Goal: Task Accomplishment & Management: Manage account settings

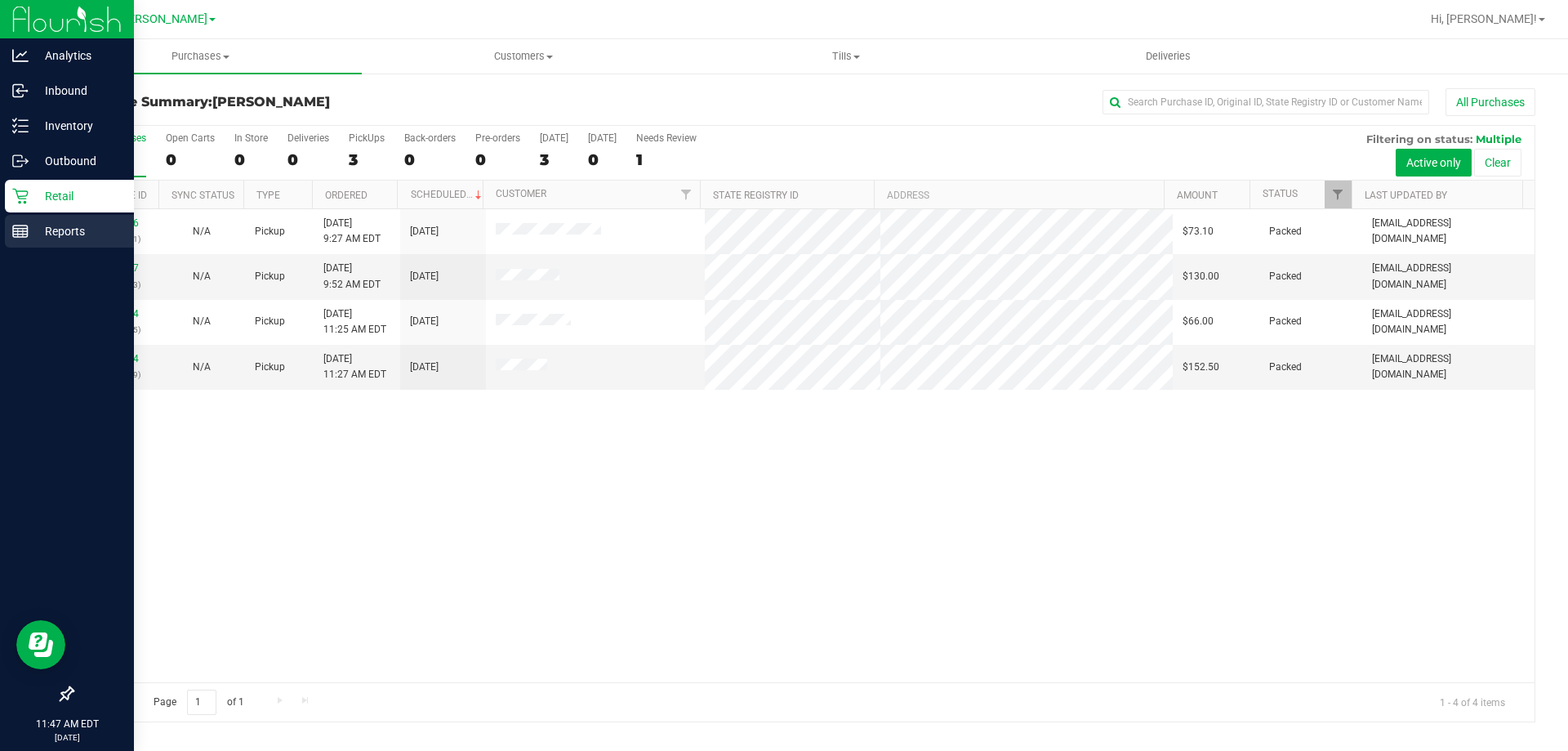
click at [57, 229] on p "Reports" at bounding box center [77, 231] width 98 height 20
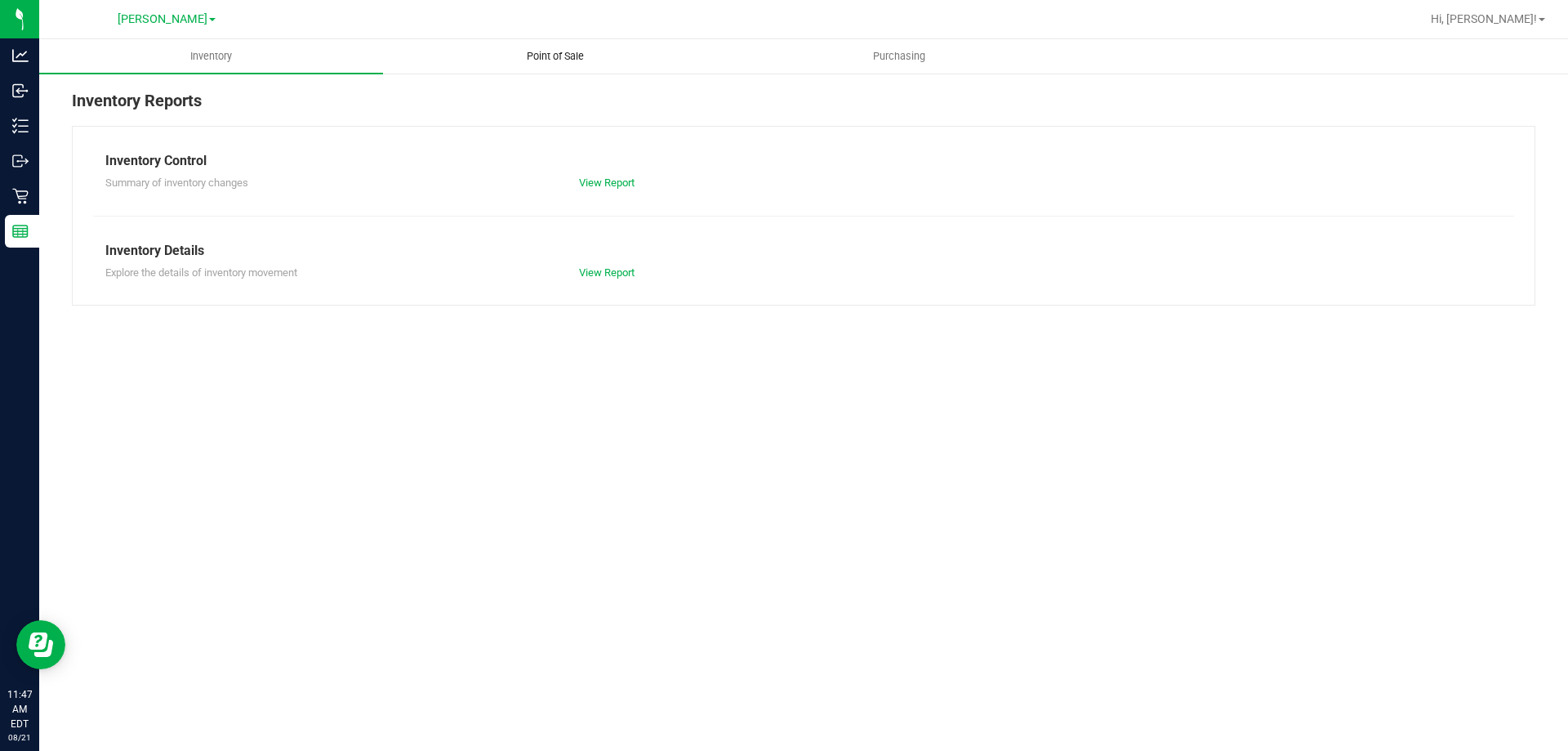
click at [577, 61] on span "Point of Sale" at bounding box center [556, 56] width 102 height 15
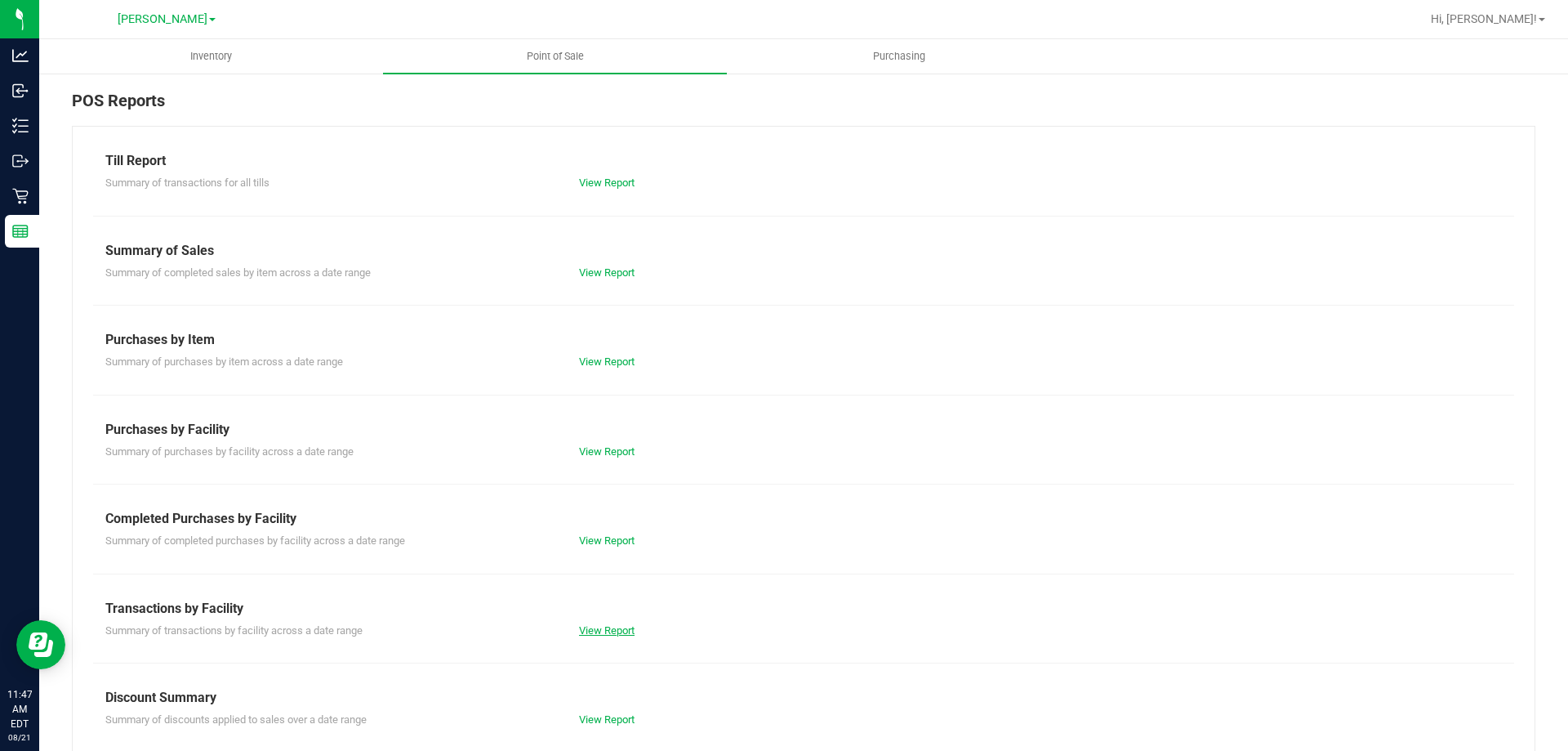
click at [608, 633] on link "View Report" at bounding box center [606, 631] width 55 height 12
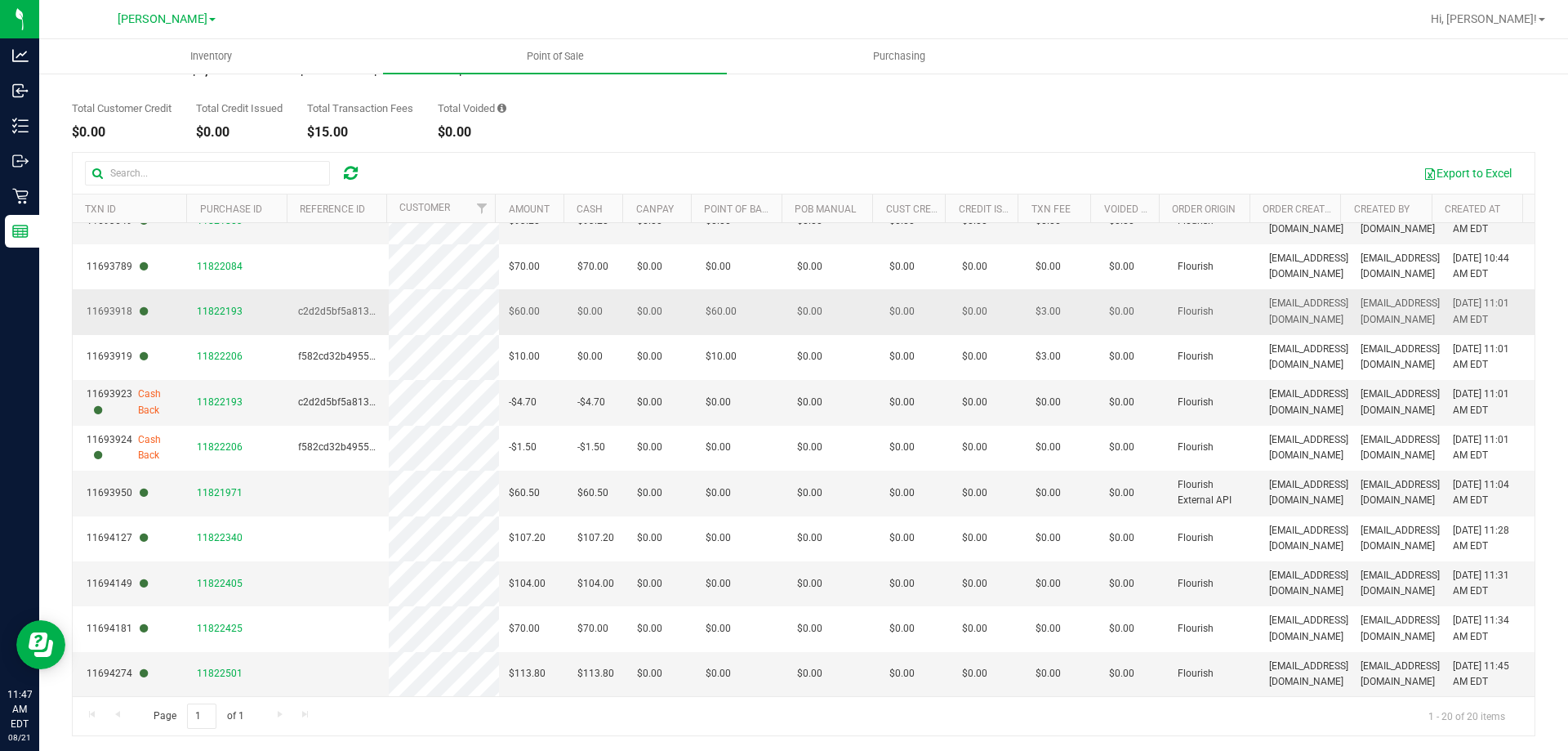
scroll to position [123, 0]
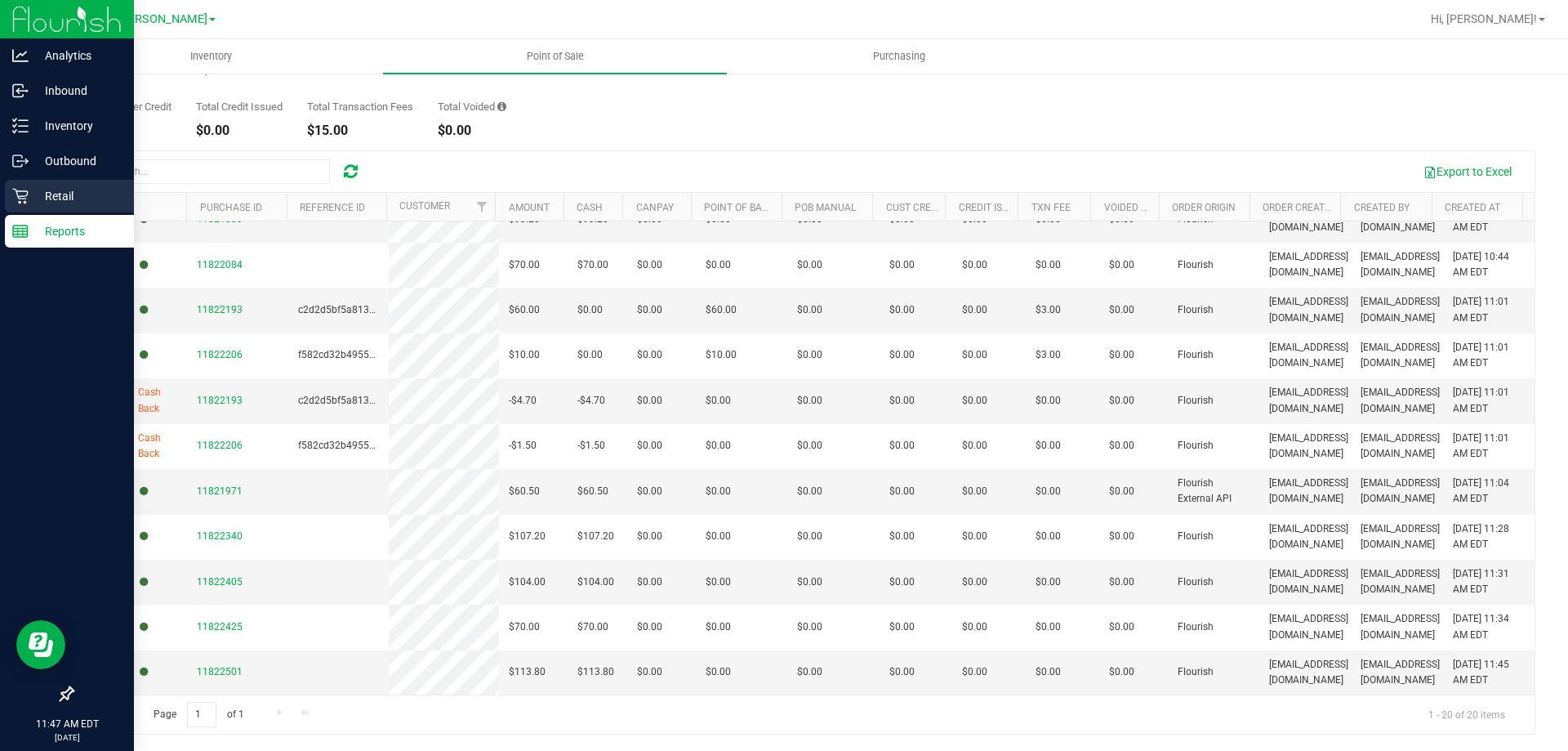
click at [58, 200] on p "Retail" at bounding box center [77, 196] width 98 height 20
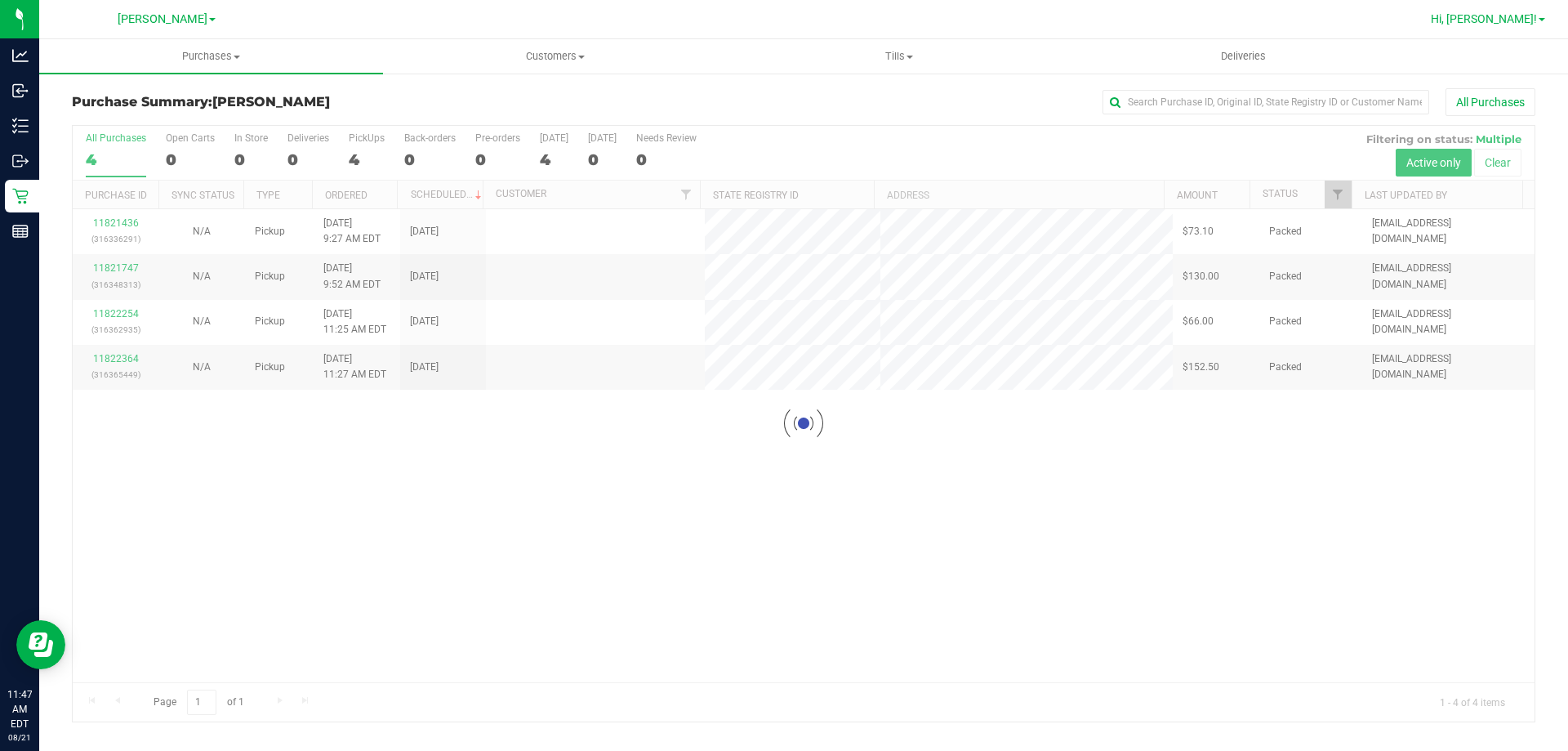
click at [1513, 20] on span "Hi, [PERSON_NAME]!" at bounding box center [1483, 19] width 106 height 13
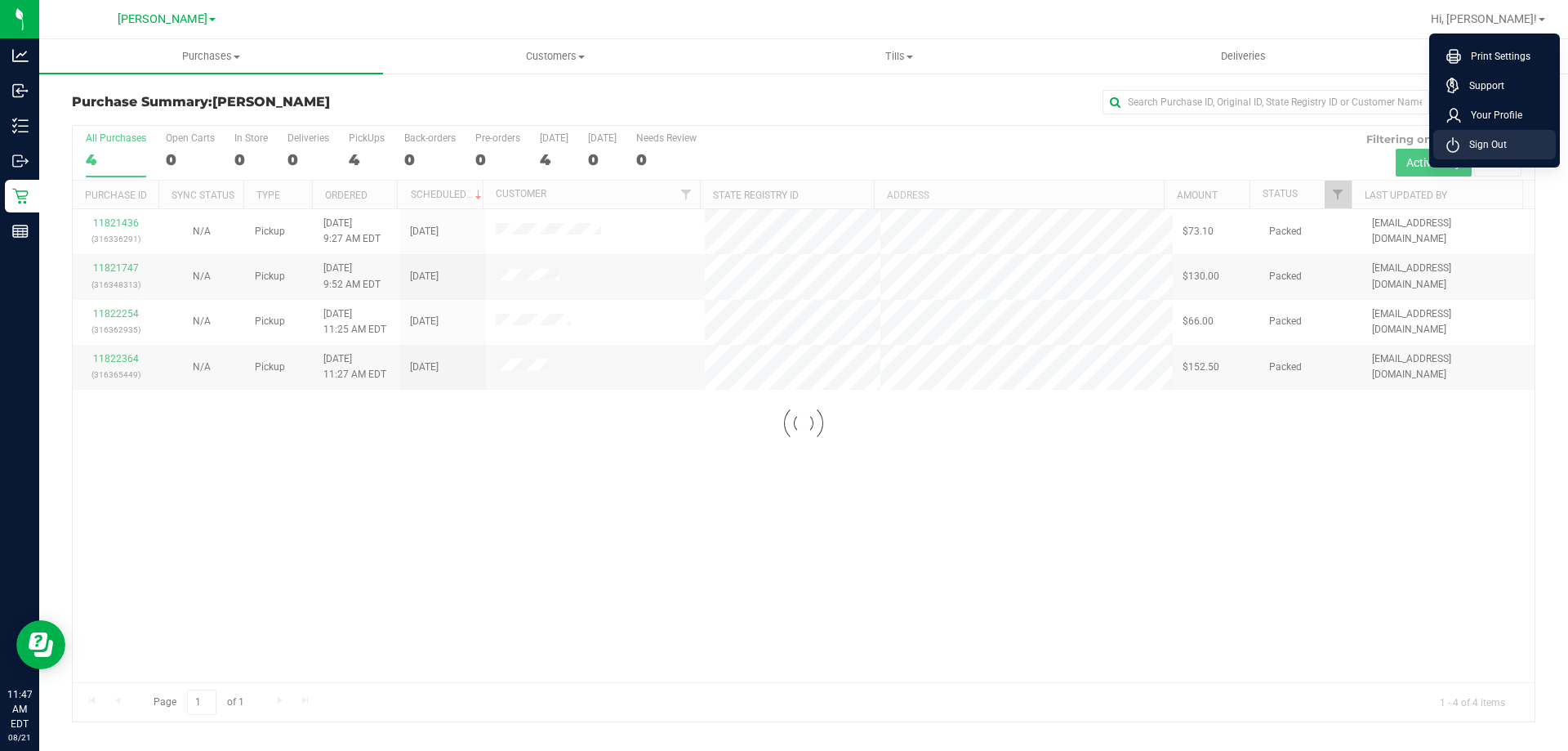
click at [1479, 143] on span "Sign Out" at bounding box center [1483, 144] width 47 height 16
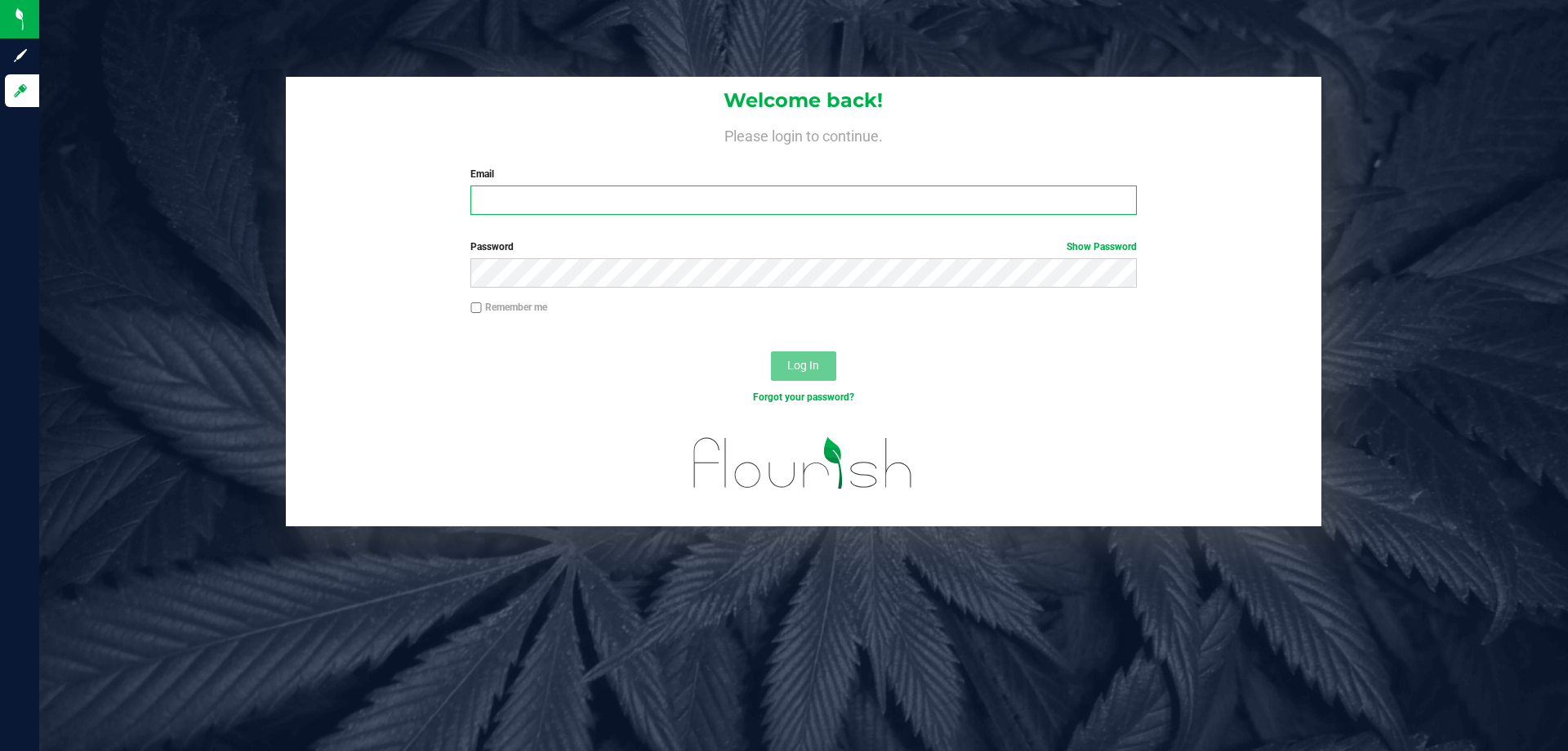
click at [655, 200] on input "Email" at bounding box center [802, 200] width 665 height 29
type input "[EMAIL_ADDRESS][DOMAIN_NAME]"
click at [771, 351] on button "Log In" at bounding box center [803, 365] width 65 height 29
